Goal: Task Accomplishment & Management: Complete application form

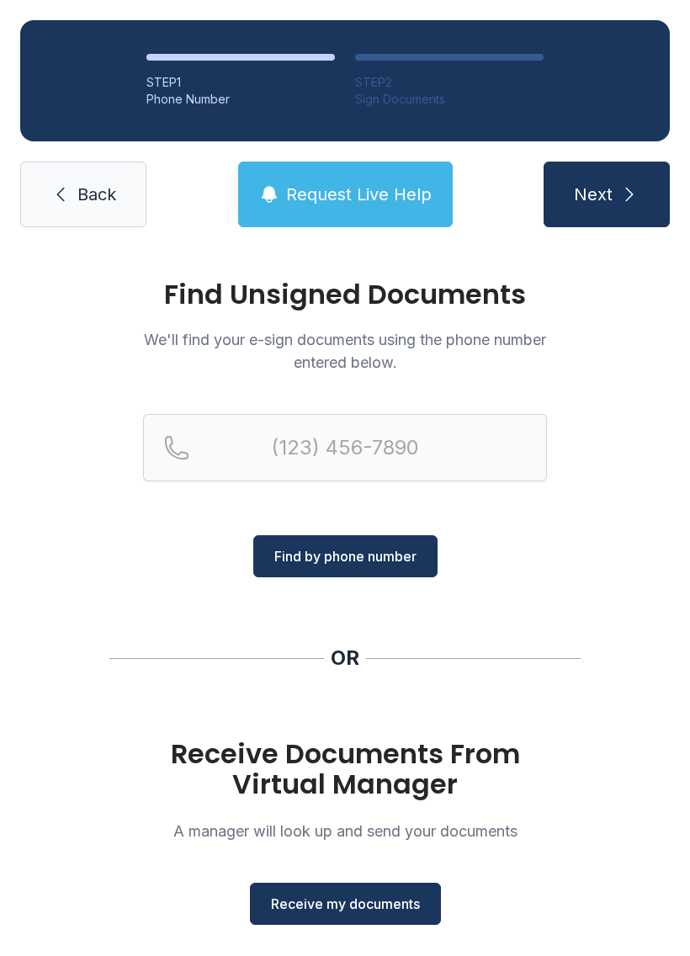
click at [375, 898] on span "Receive my documents" at bounding box center [345, 904] width 149 height 20
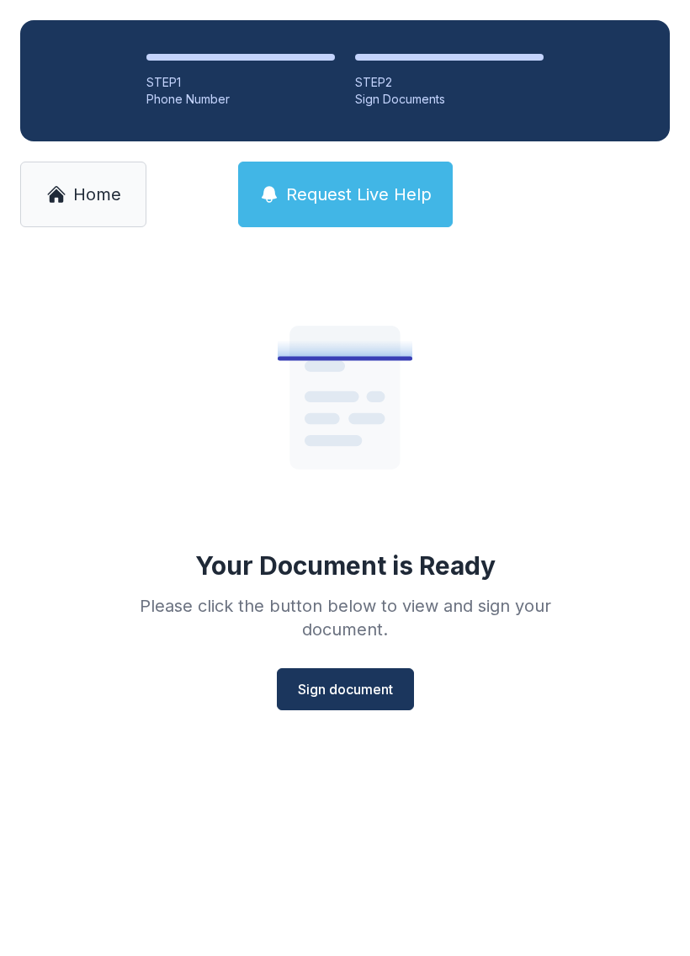
click at [413, 700] on button "Sign document" at bounding box center [345, 689] width 137 height 42
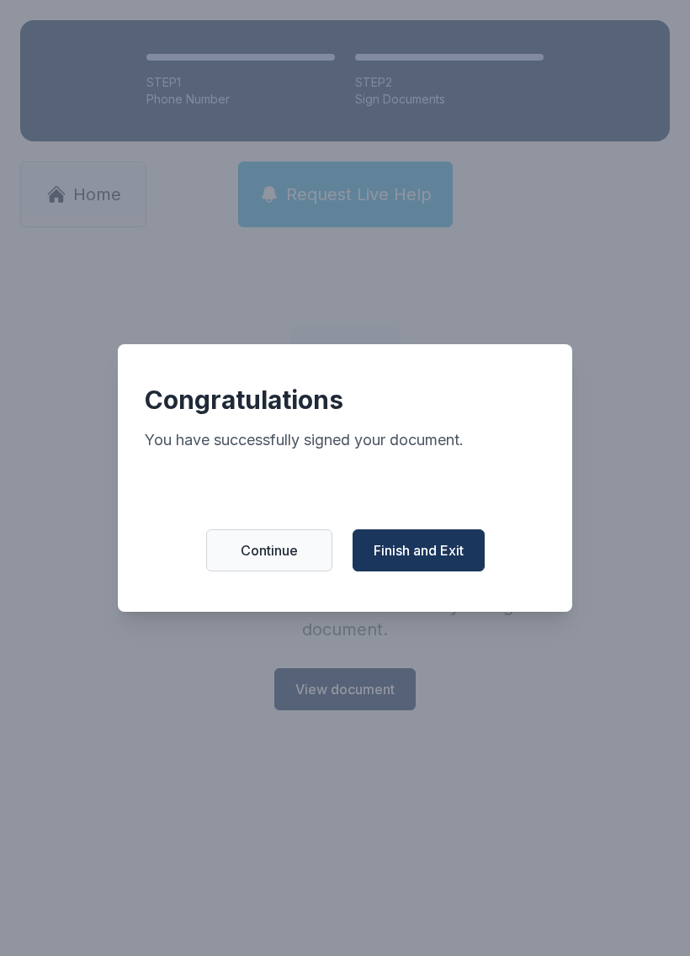
click at [439, 552] on span "Finish and Exit" at bounding box center [419, 551] width 90 height 20
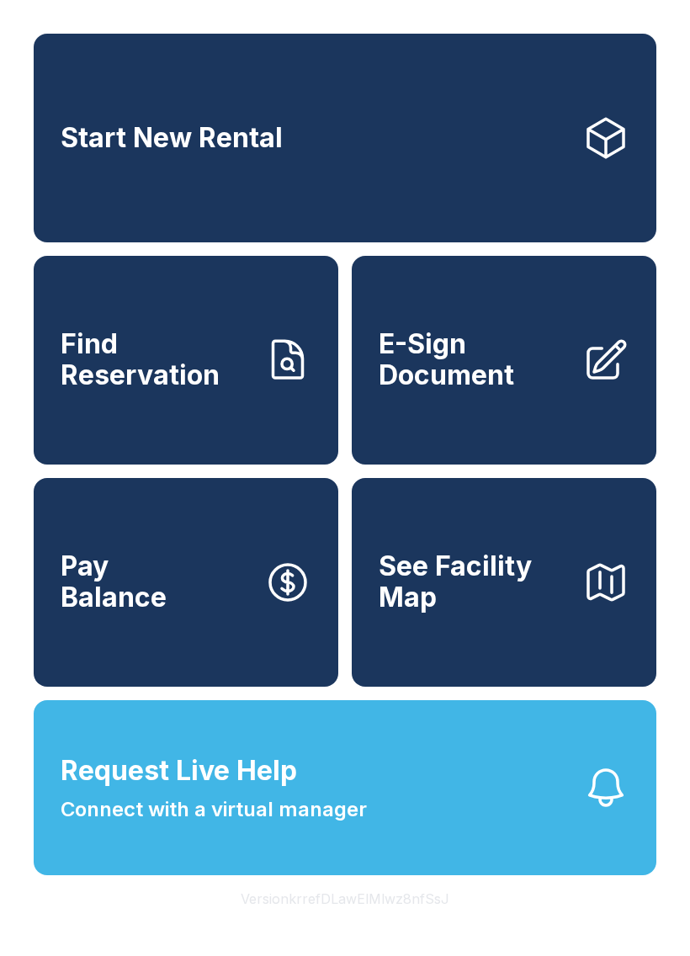
click at [508, 365] on span "E-Sign Document" at bounding box center [474, 359] width 190 height 61
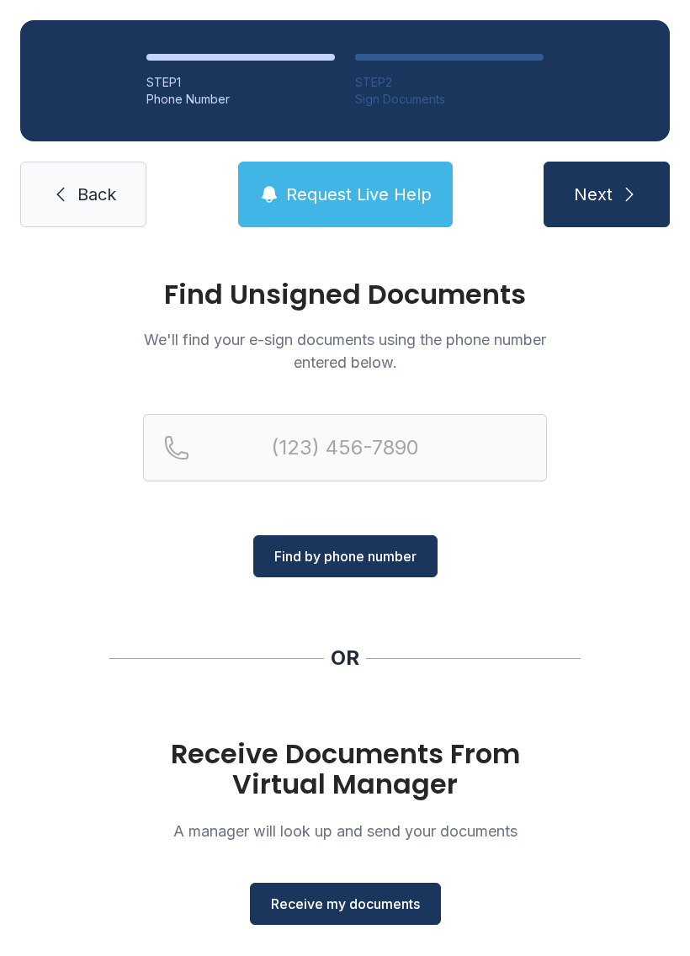
click at [372, 912] on span "Receive my documents" at bounding box center [345, 904] width 149 height 20
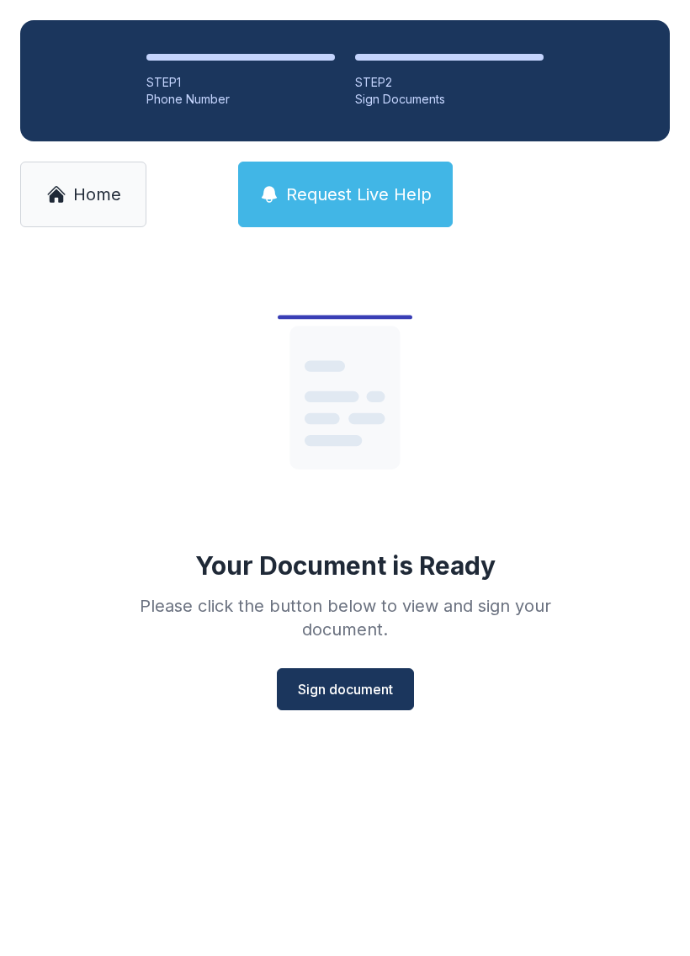
click at [369, 697] on span "Sign document" at bounding box center [345, 689] width 95 height 20
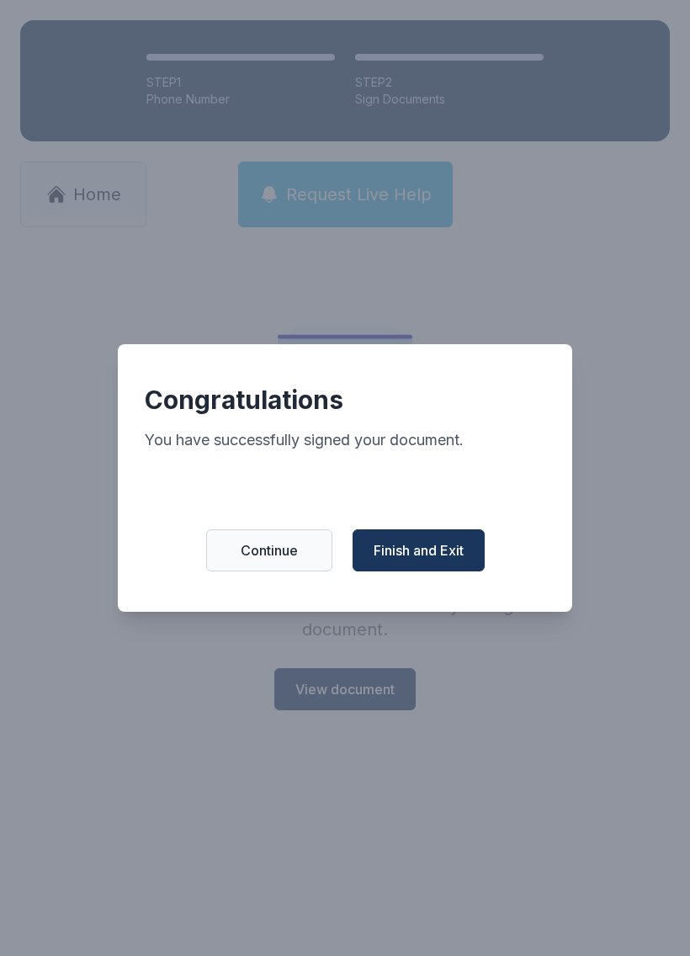
click at [439, 551] on span "Finish and Exit" at bounding box center [419, 551] width 90 height 20
